Goal: Information Seeking & Learning: Learn about a topic

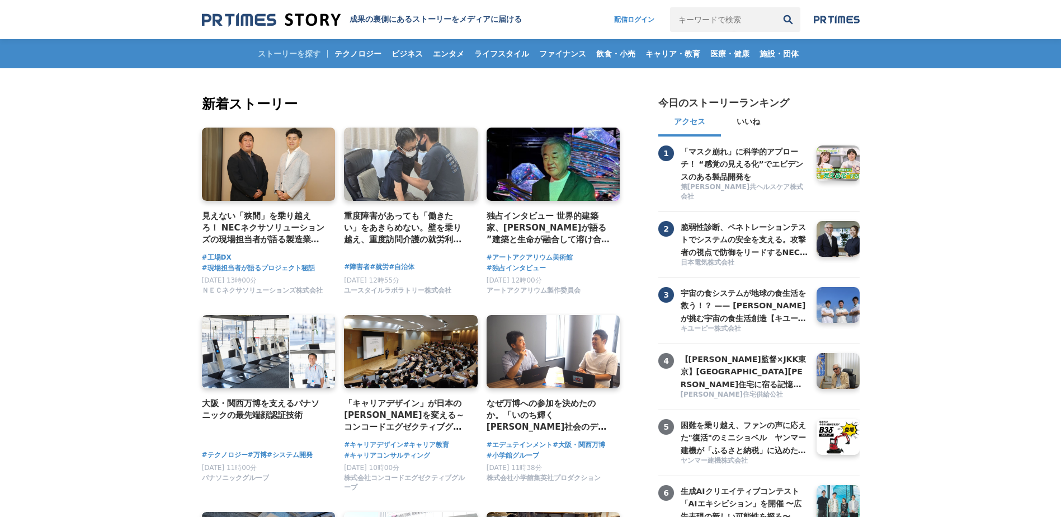
click at [673, 17] on input "キーワードで検索" at bounding box center [723, 19] width 106 height 25
type input "j"
type input "日立情報通信エンジニアリング"
click at [776, 7] on button "検索" at bounding box center [788, 19] width 25 height 25
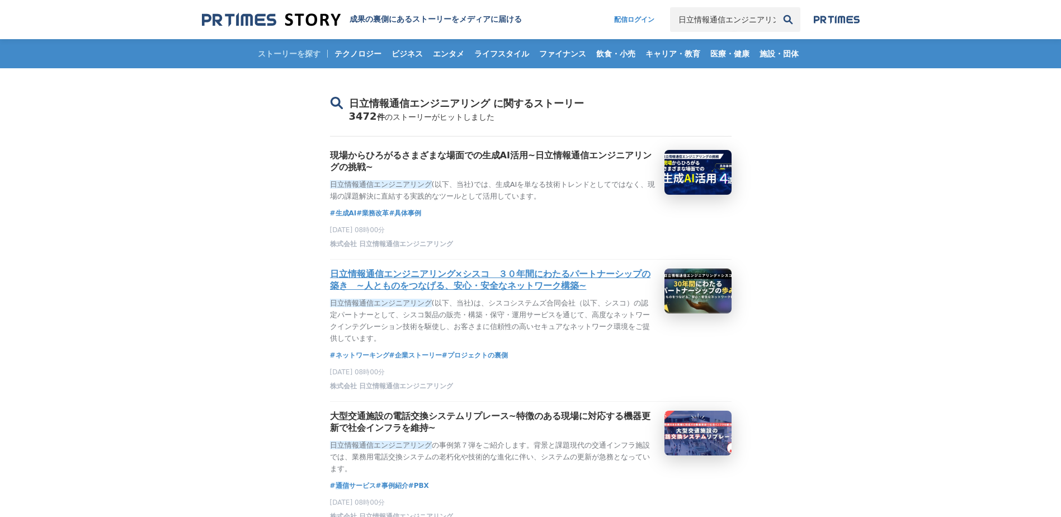
click at [487, 292] on h3 "日立情報通信エンジニアリング×シスコ　３０年間にわたるパートナーシップの築き　~人とものをつなげる、安心・安全なネットワーク構築~" at bounding box center [493, 281] width 326 height 24
